Goal: Transaction & Acquisition: Purchase product/service

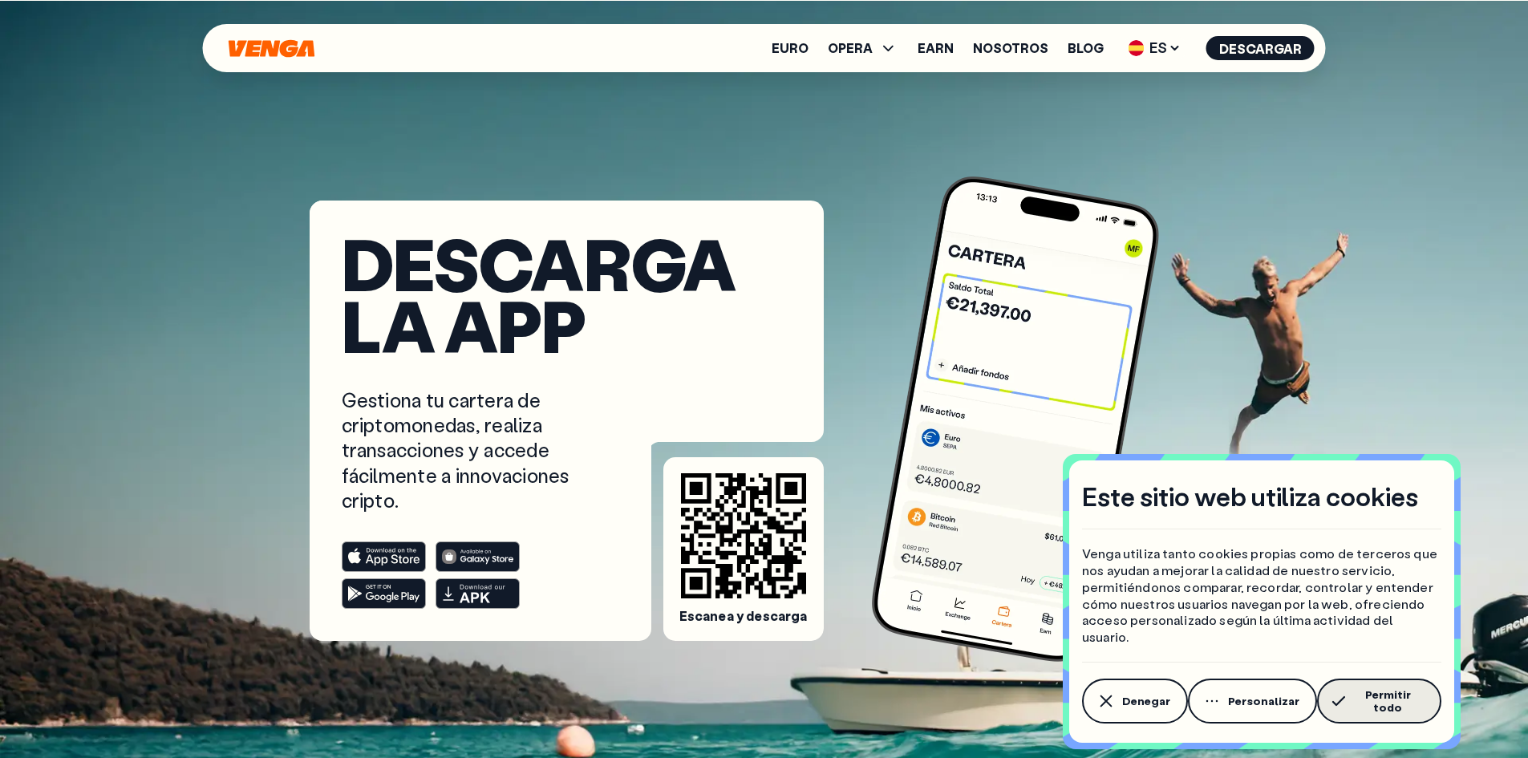
click at [1364, 711] on span "Permitir todo" at bounding box center [1388, 701] width 72 height 26
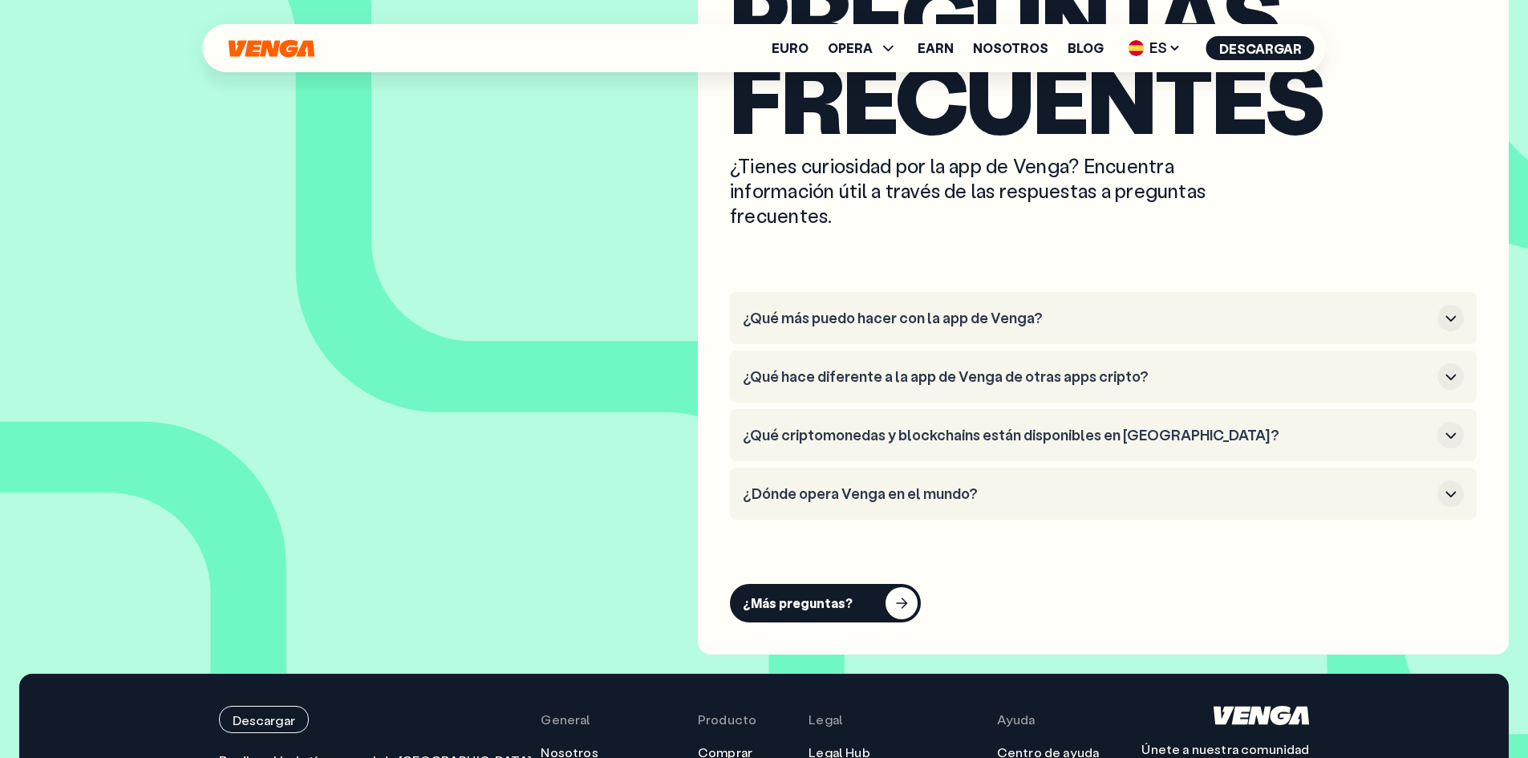
scroll to position [7540, 0]
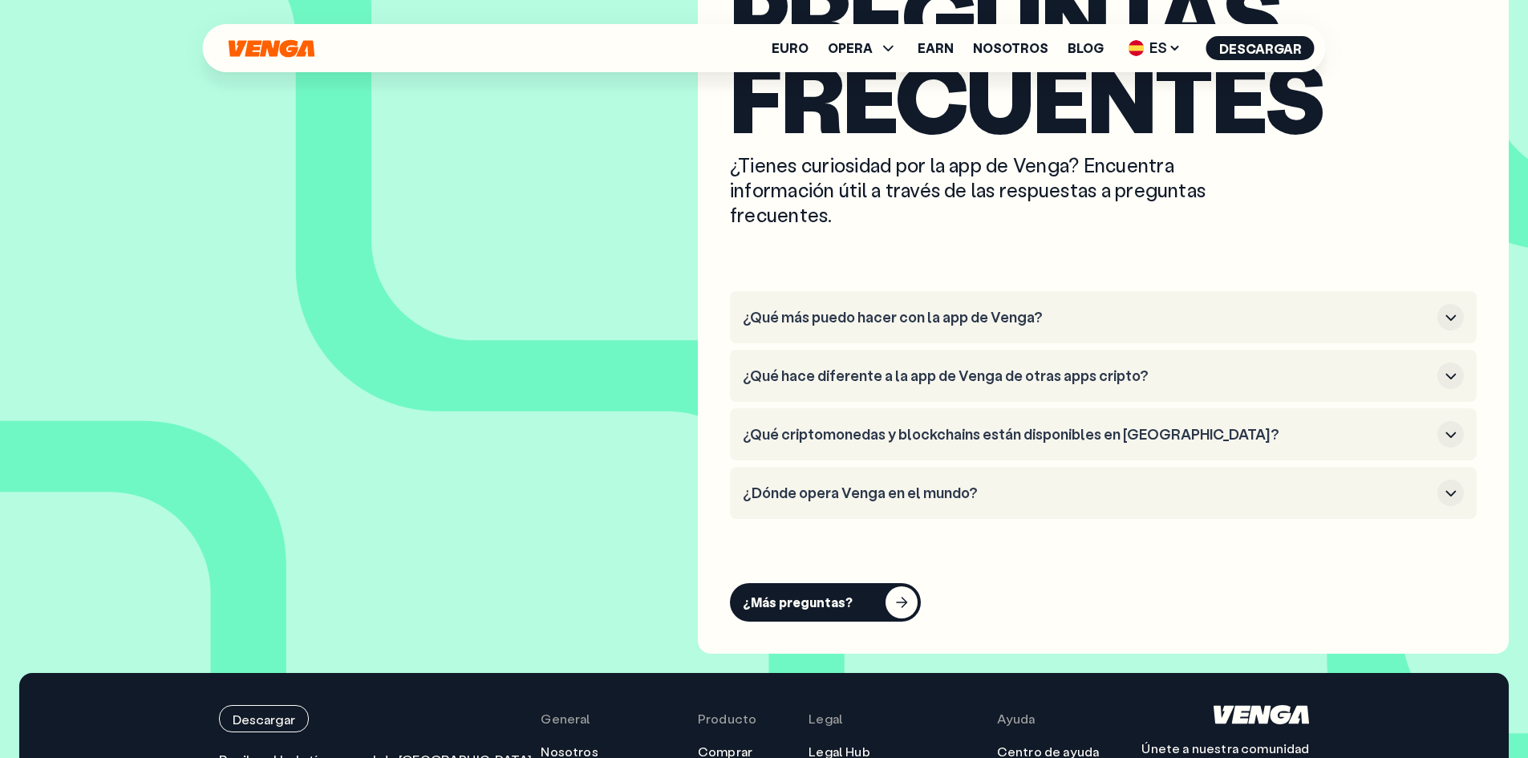
click at [1109, 318] on h3 "¿Qué más puedo hacer con la app de Venga?" at bounding box center [1087, 318] width 688 height 18
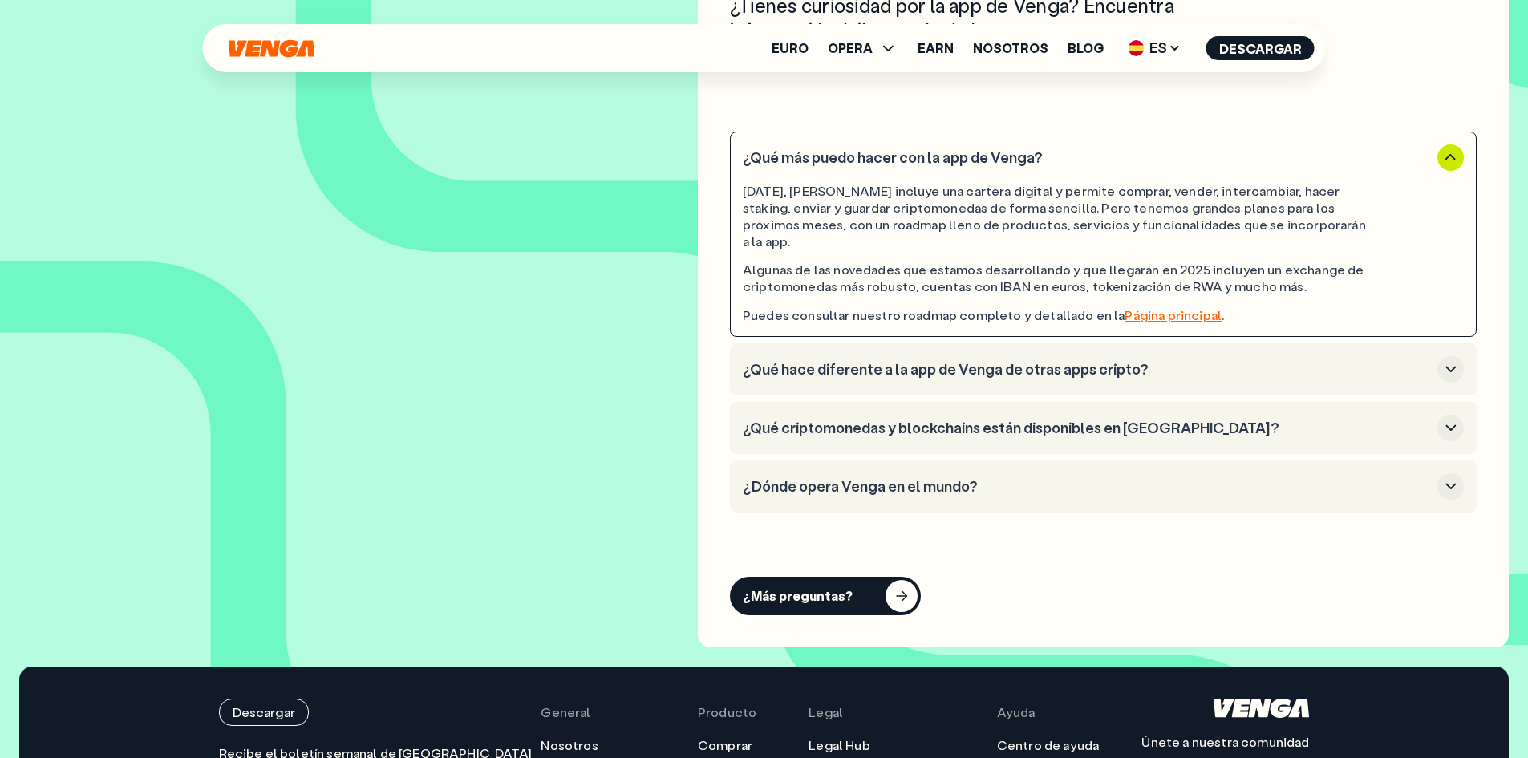
click at [1149, 361] on h3 "¿Qué hace diferente a la app de Venga de otras apps cripto?" at bounding box center [1087, 370] width 688 height 18
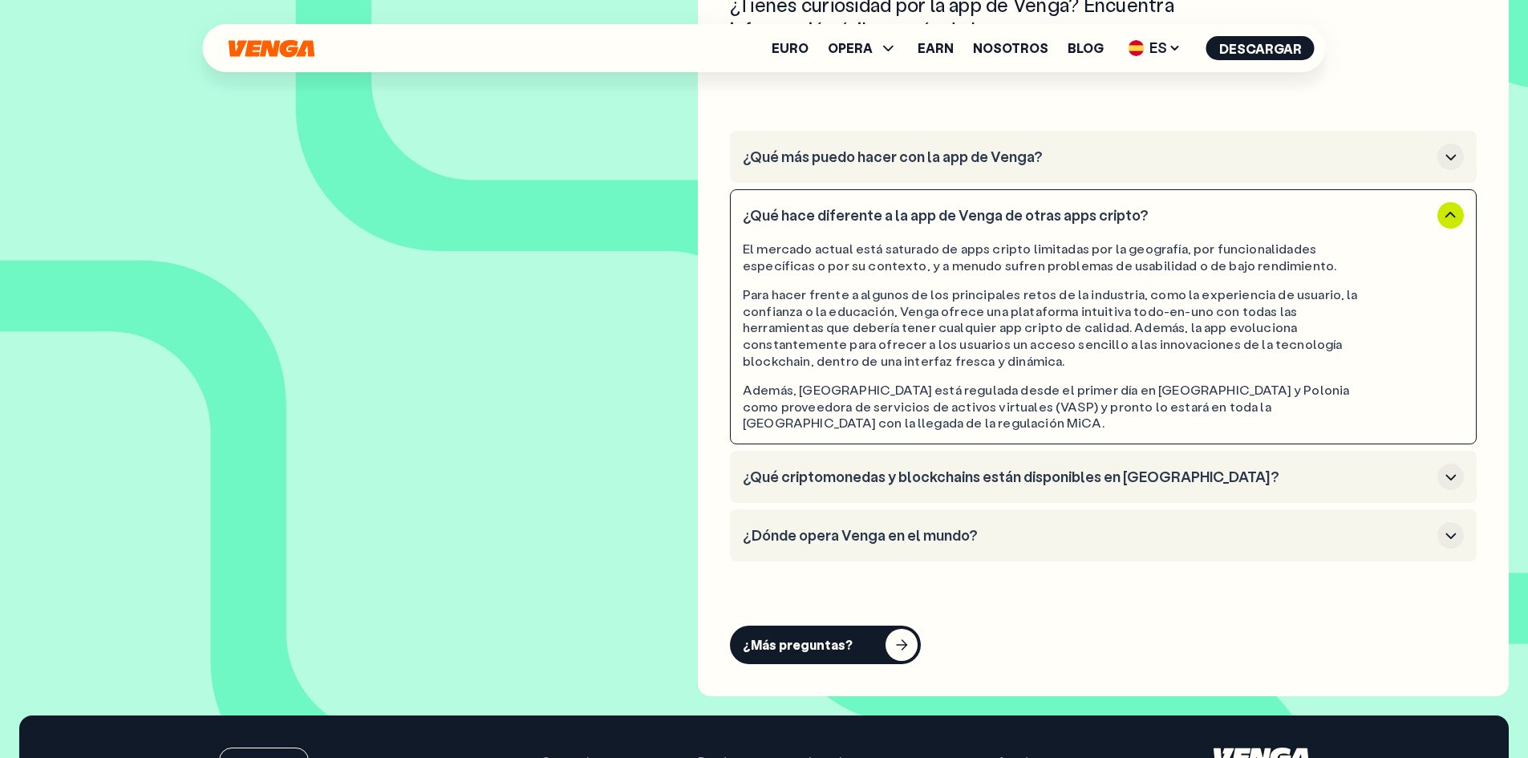
click at [1132, 527] on h3 "¿Dónde opera Venga en el mundo?" at bounding box center [1087, 536] width 688 height 18
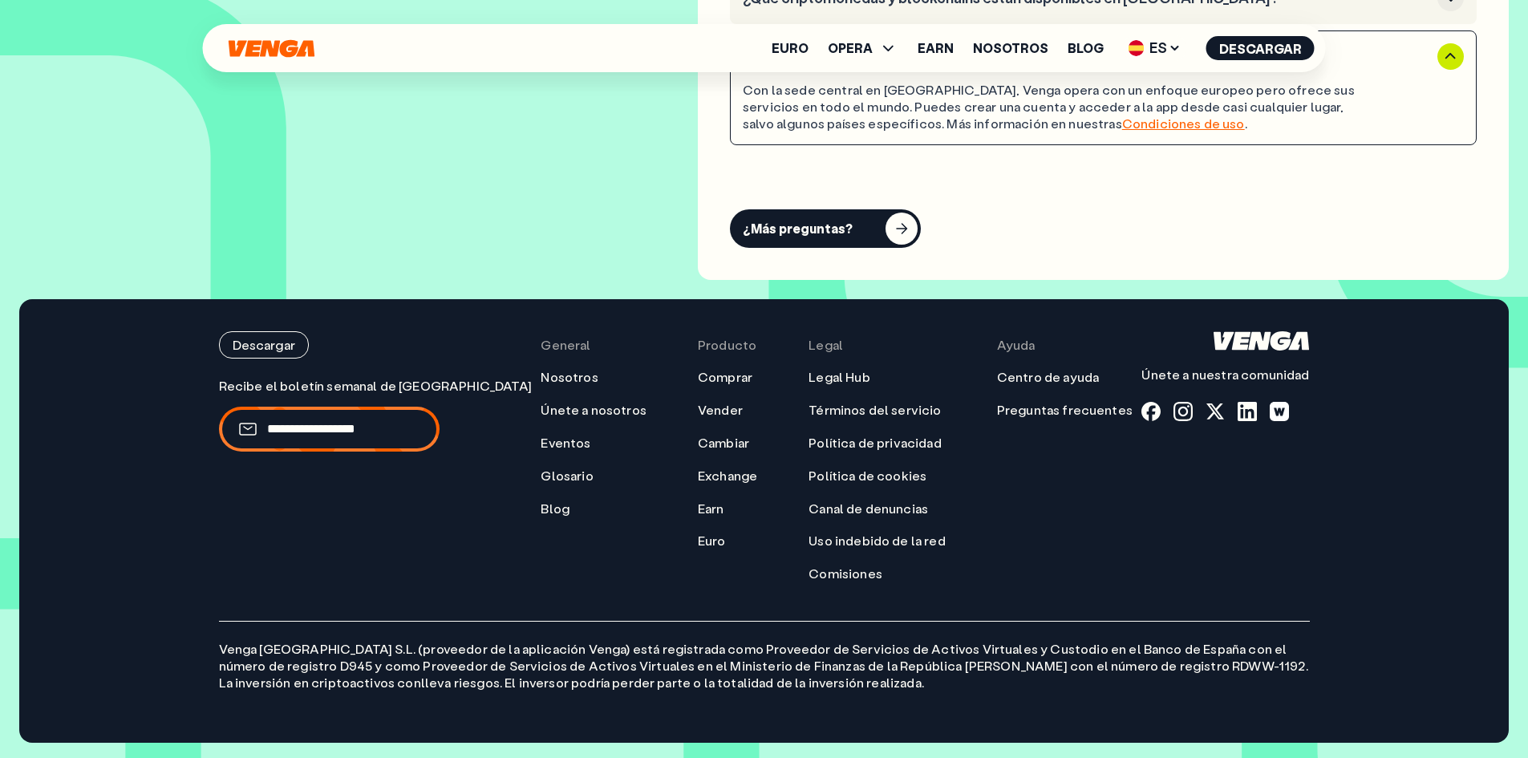
scroll to position [7977, 0]
click at [334, 422] on input "email" at bounding box center [351, 428] width 169 height 17
click at [357, 423] on input "email" at bounding box center [351, 428] width 169 height 17
type input "**********"
click at [472, 426] on icon "submit" at bounding box center [477, 428] width 19 height 19
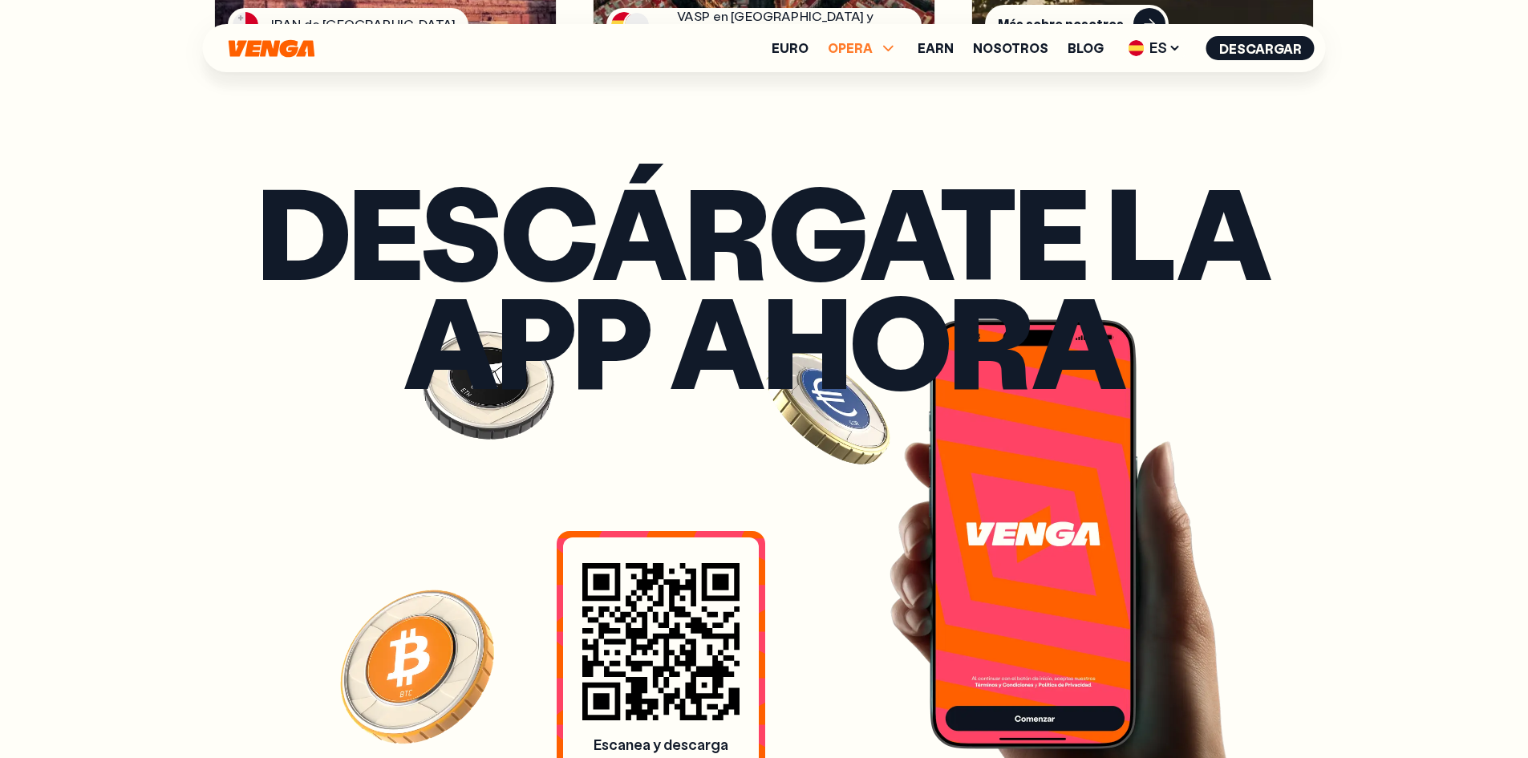
click at [881, 55] on span "OPERA" at bounding box center [863, 48] width 71 height 19
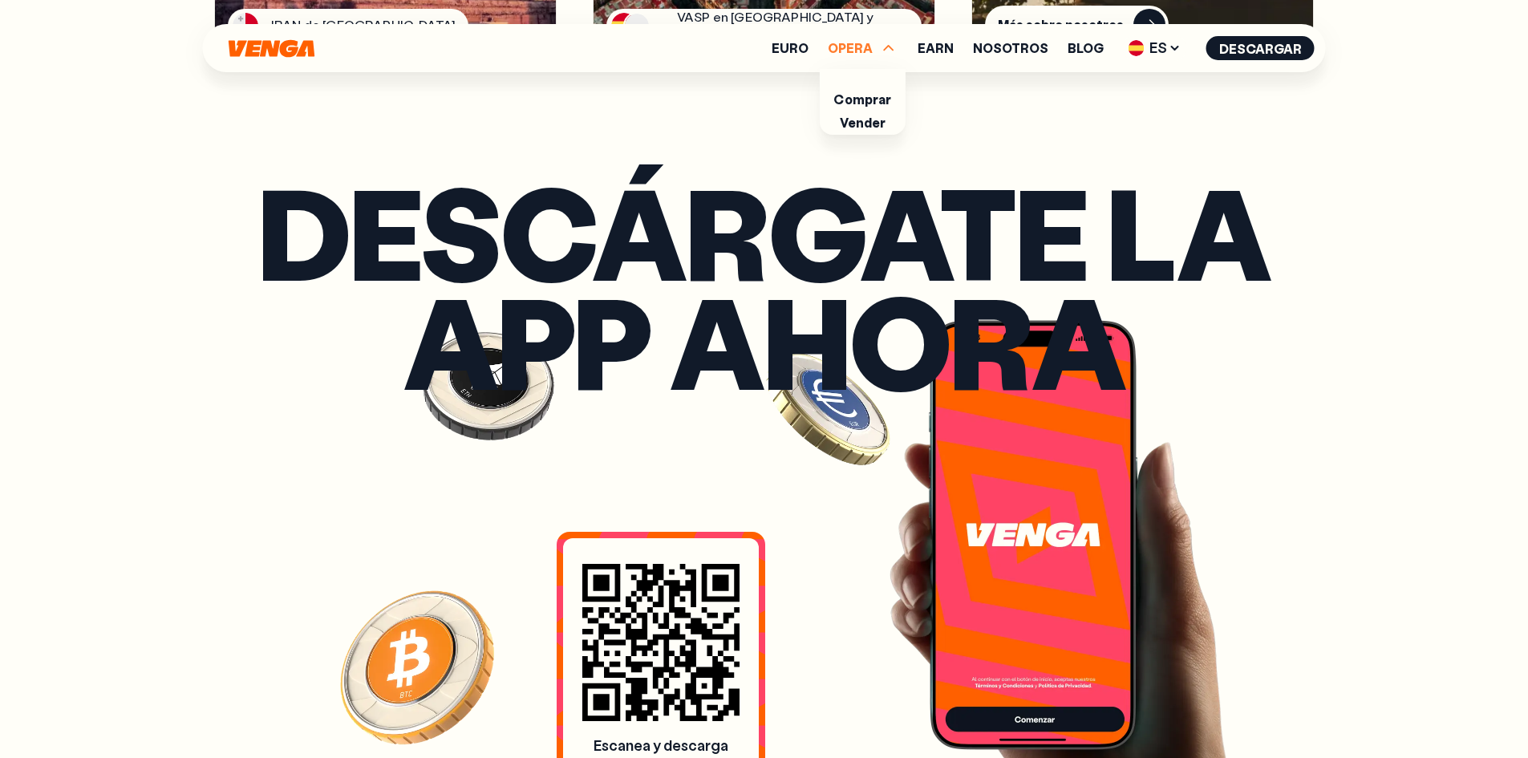
scroll to position [6694, 0]
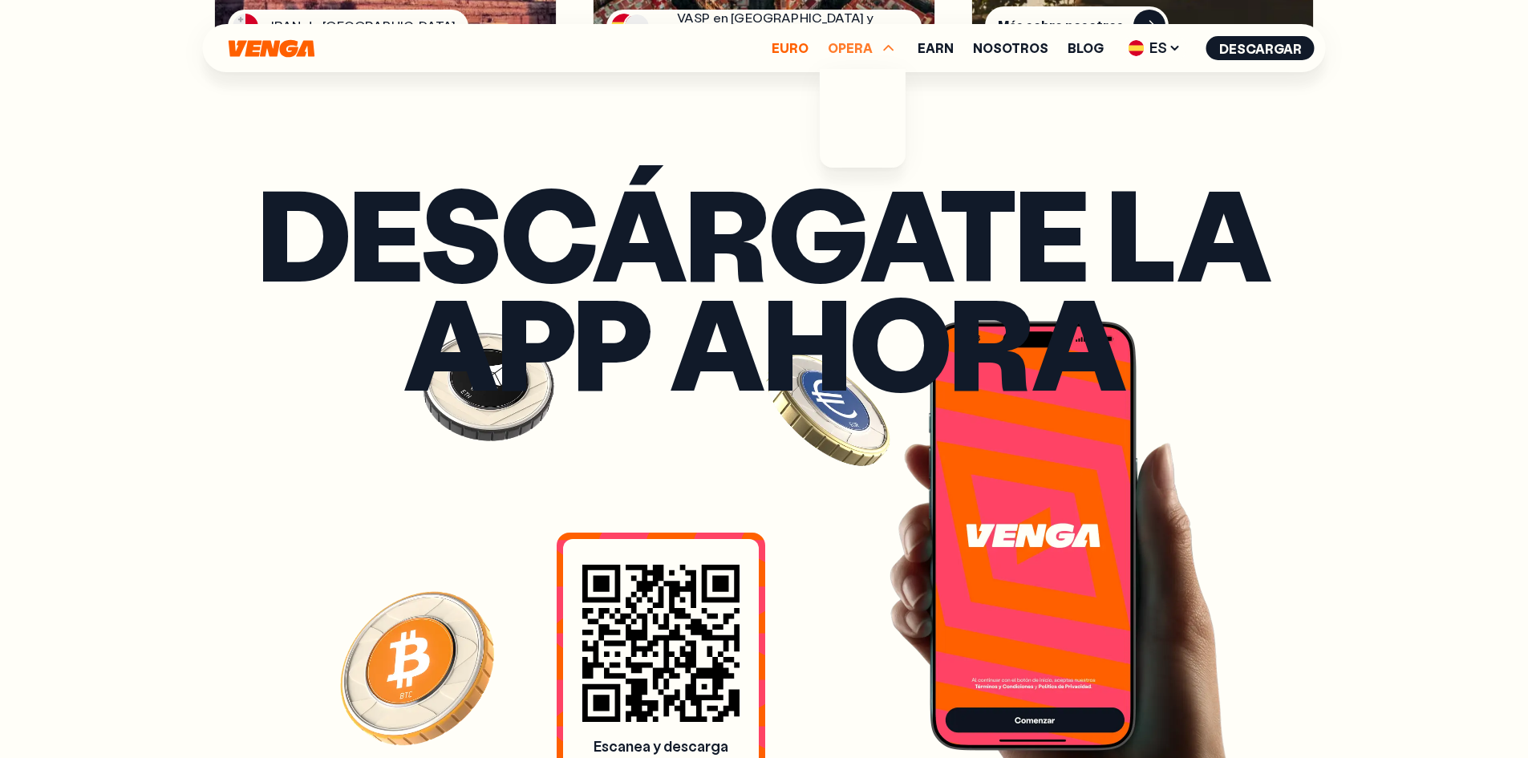
click at [809, 51] on link "Euro" at bounding box center [790, 48] width 37 height 13
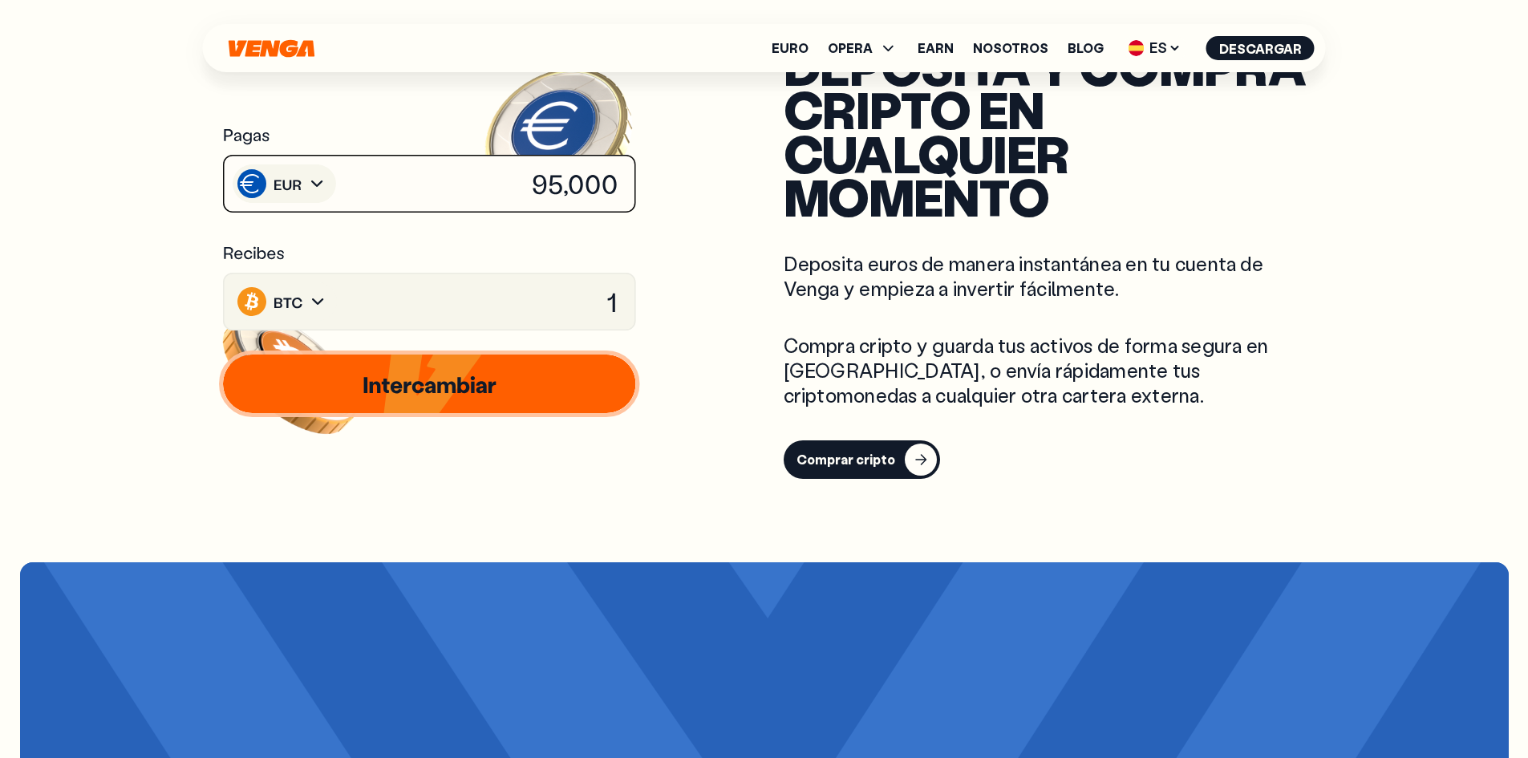
scroll to position [2567, 0]
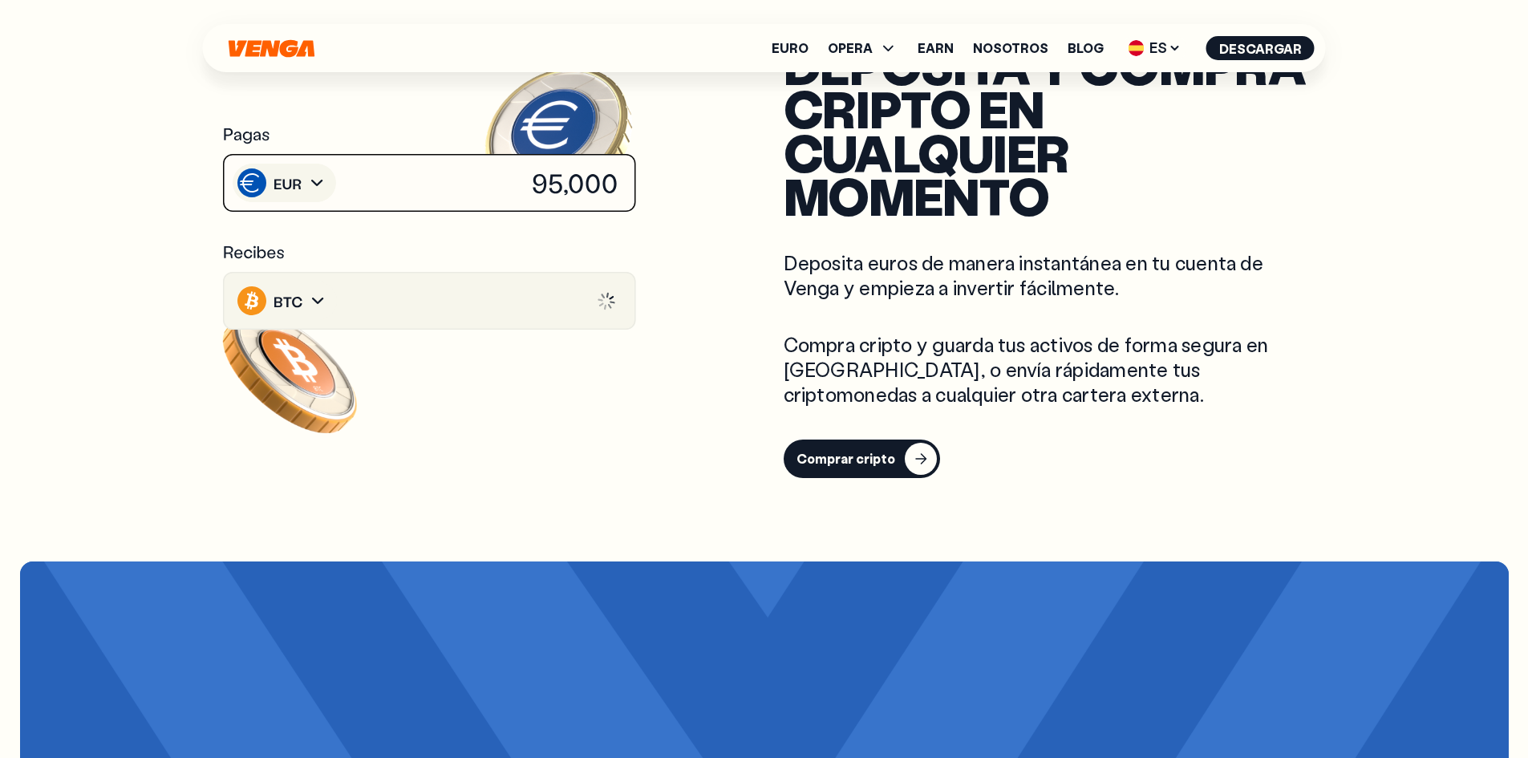
click at [868, 440] on button "Comprar cripto" at bounding box center [862, 459] width 156 height 39
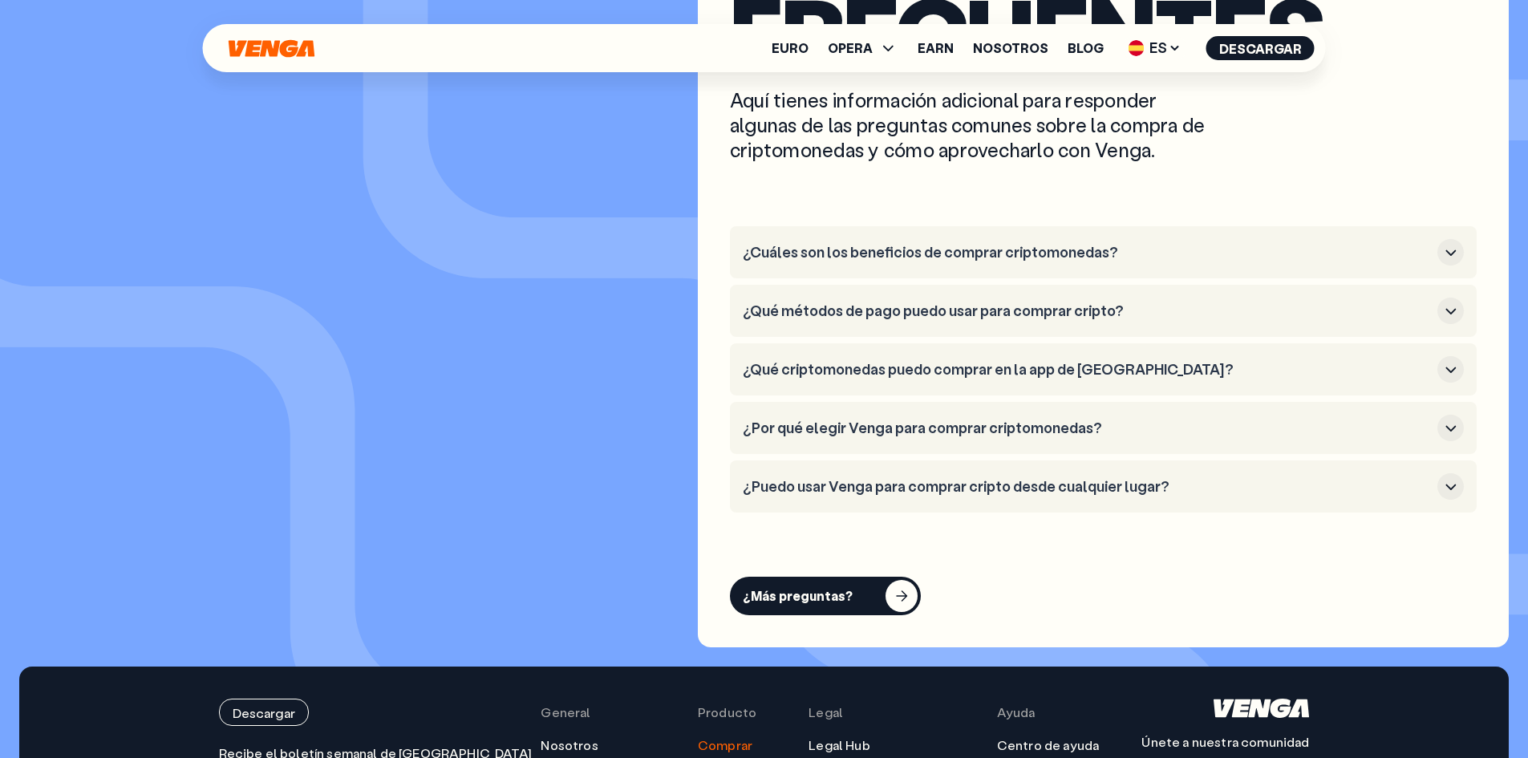
scroll to position [4652, 0]
click at [1026, 261] on button "¿Cuáles son los beneficios de comprar criptomonedas?" at bounding box center [1103, 251] width 721 height 26
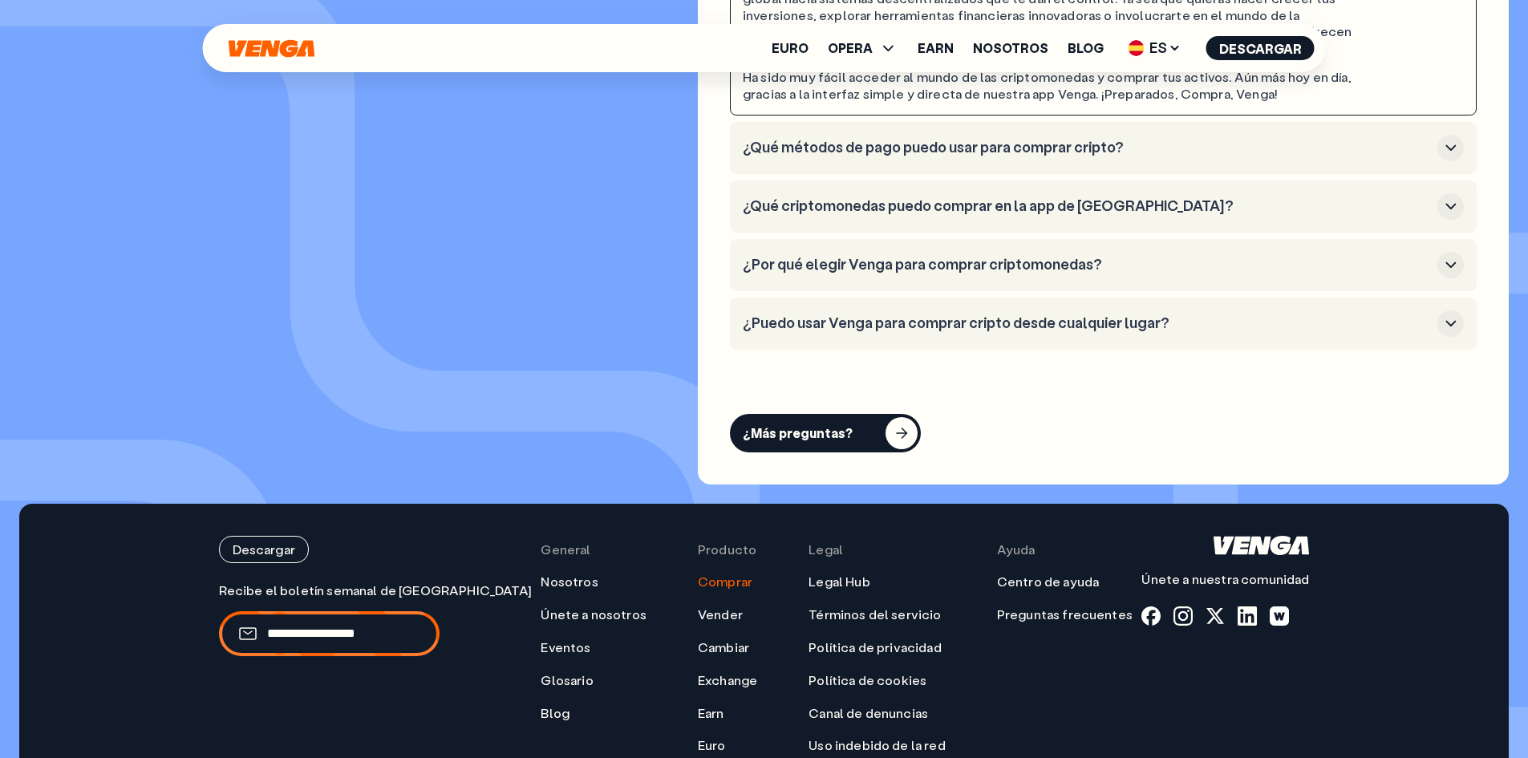
scroll to position [4973, 0]
